Goal: Learn about a topic: Learn about a topic

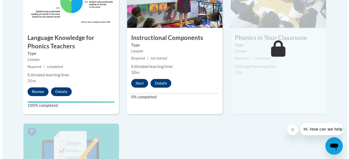
scroll to position [364, 0]
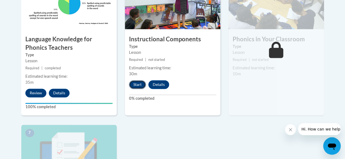
click at [137, 86] on button "Start" at bounding box center [137, 84] width 17 height 9
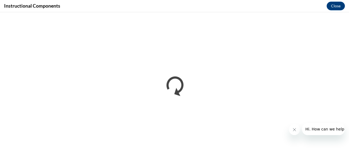
scroll to position [0, 0]
